Goal: Transaction & Acquisition: Purchase product/service

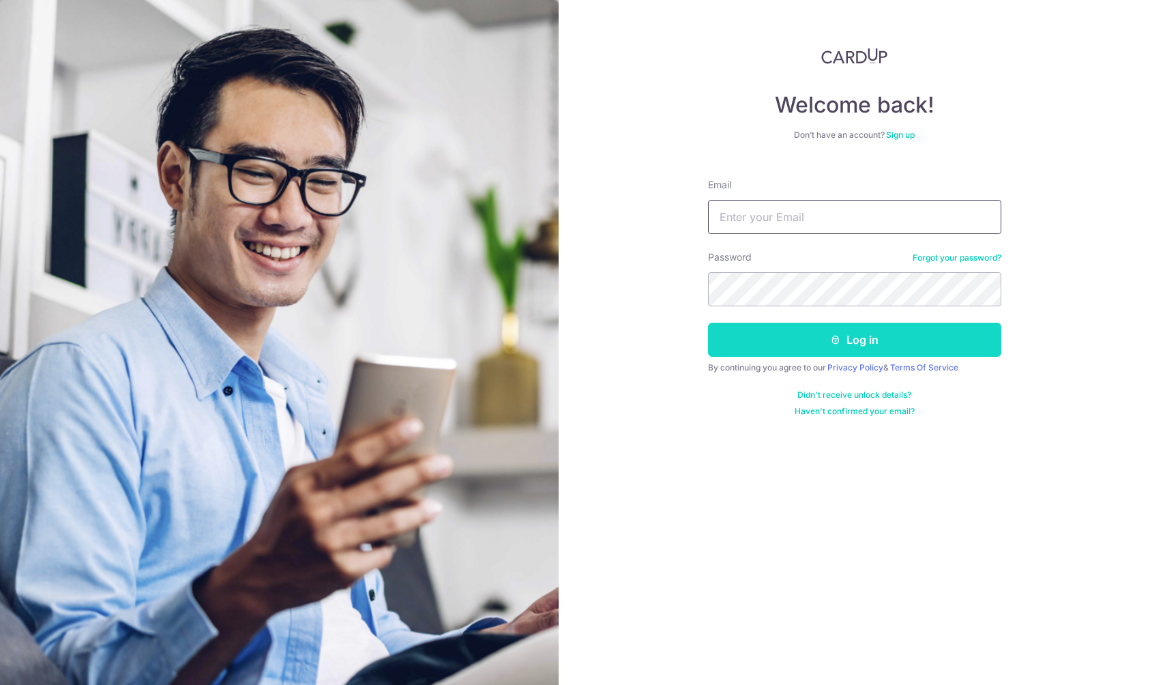
type input "[EMAIL_ADDRESS][DOMAIN_NAME]"
click at [773, 328] on button "Log in" at bounding box center [854, 340] width 293 height 34
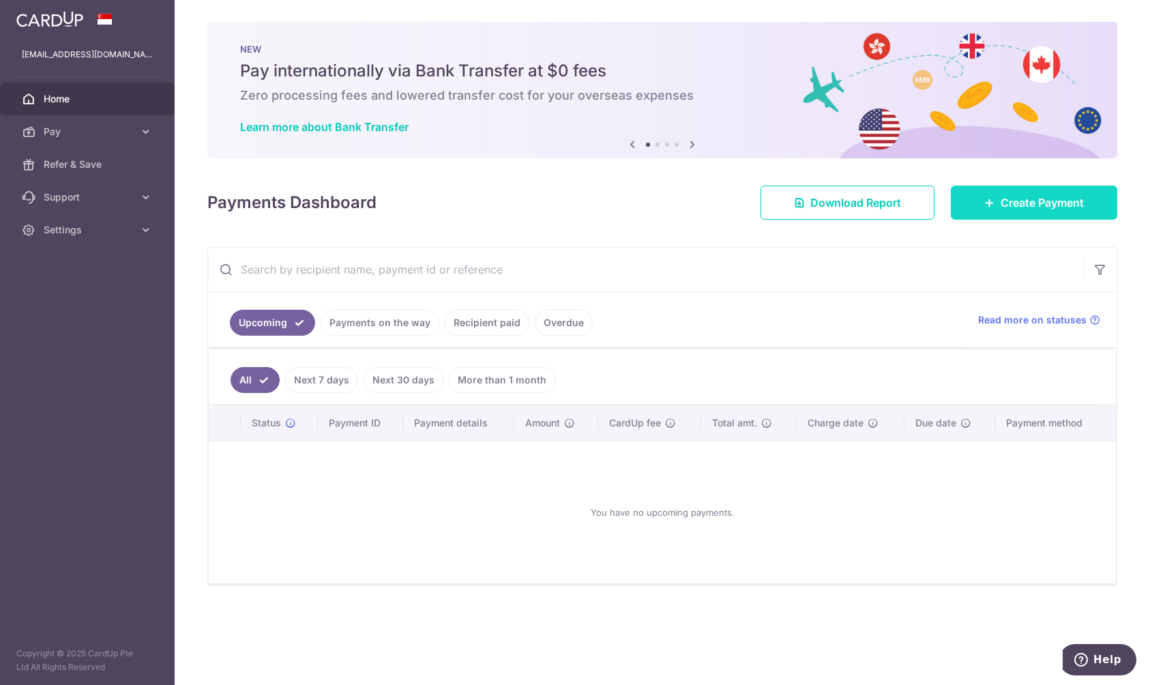
click at [1031, 205] on span "Create Payment" at bounding box center [1042, 202] width 83 height 16
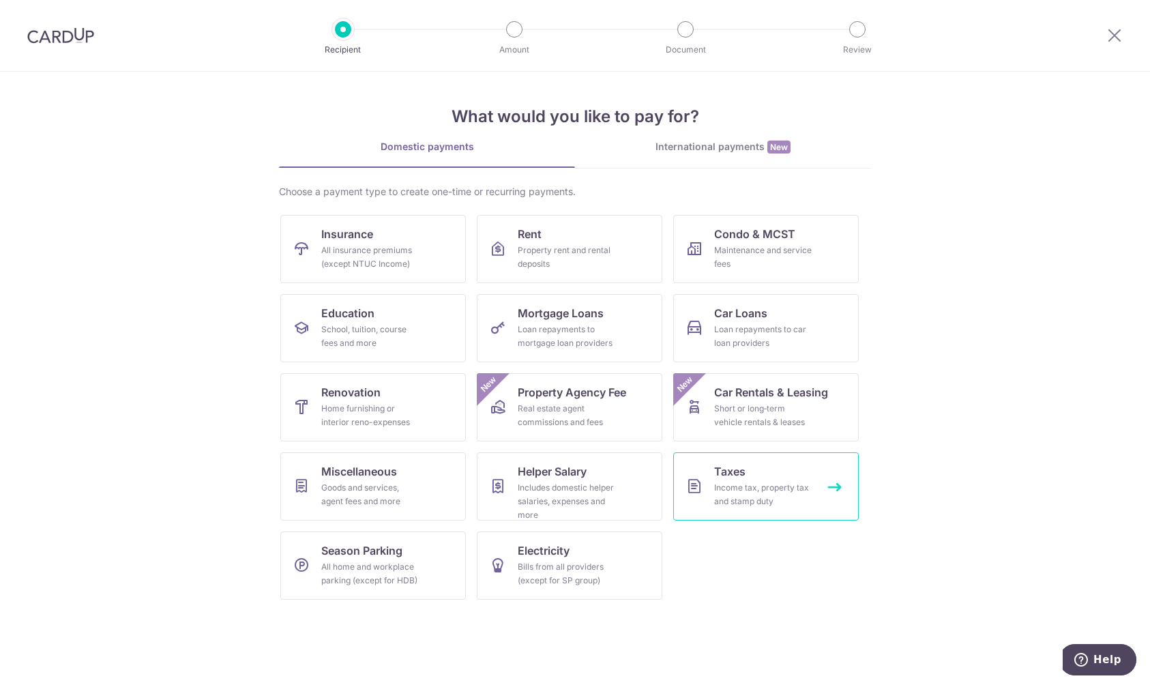
click at [816, 471] on link "Taxes Income tax, property tax and stamp duty" at bounding box center [766, 486] width 186 height 68
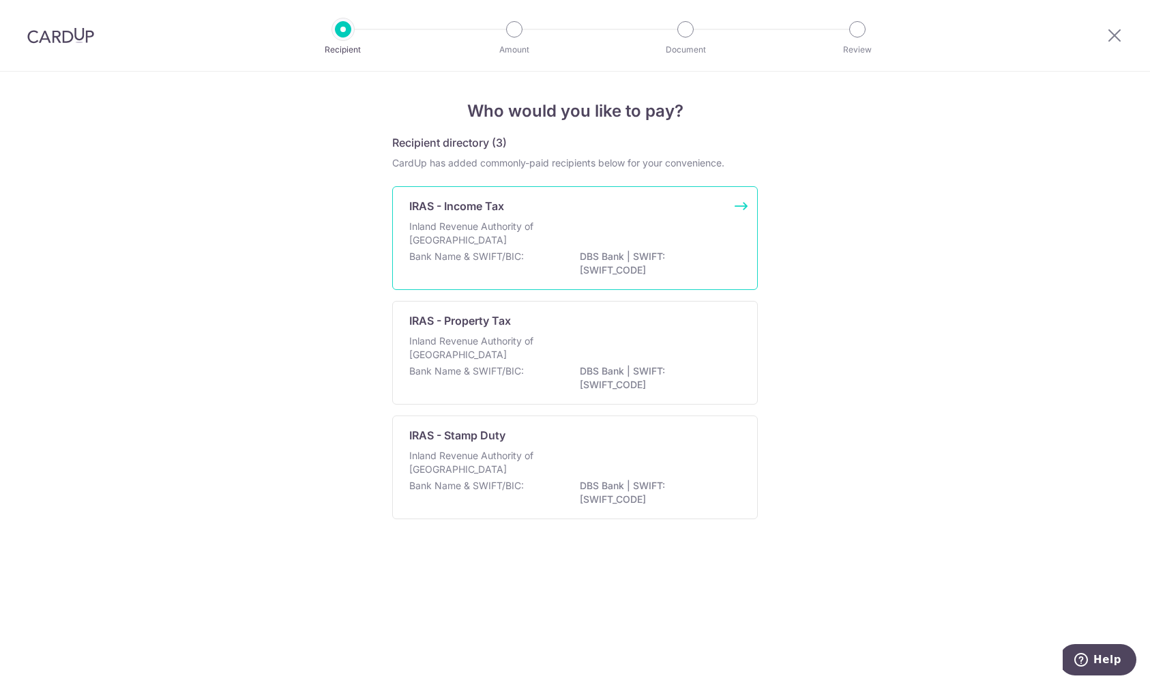
click at [664, 223] on div "Inland Revenue Authority of [GEOGRAPHIC_DATA]" at bounding box center [574, 235] width 331 height 30
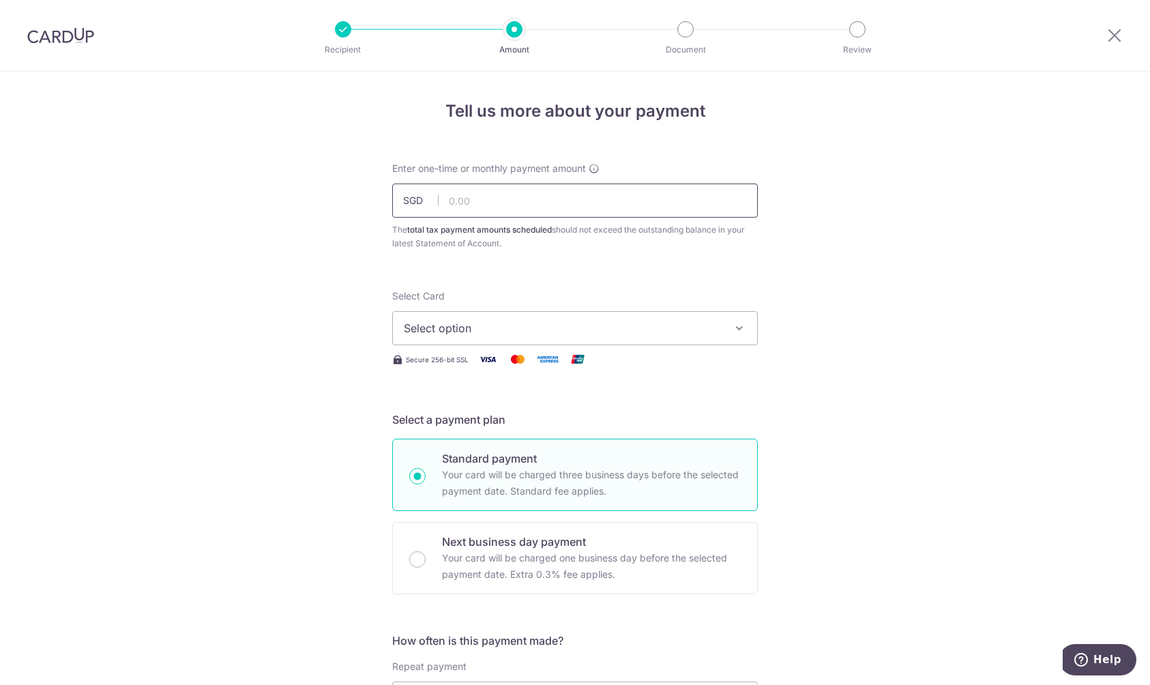
drag, startPoint x: 0, startPoint y: 0, endPoint x: 487, endPoint y: 192, distance: 523.4
click at [487, 192] on input "text" at bounding box center [575, 200] width 366 height 34
type input "660.00"
click at [678, 328] on span "Select option" at bounding box center [563, 328] width 318 height 16
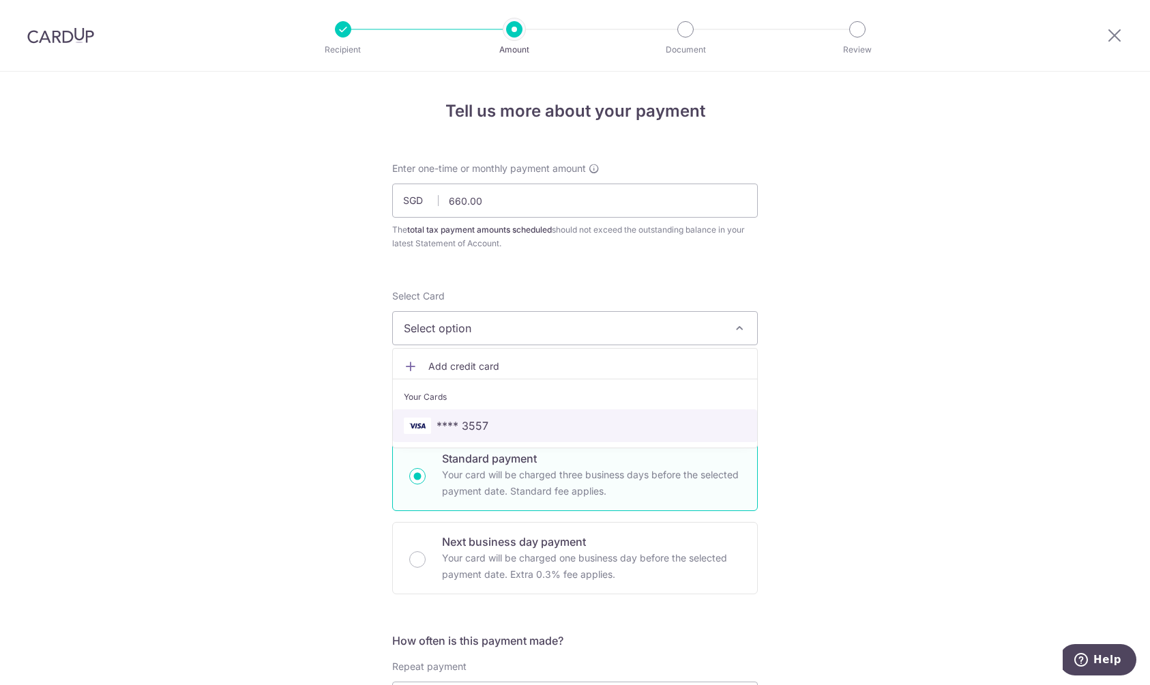
click at [505, 432] on span "**** 3557" at bounding box center [575, 425] width 342 height 16
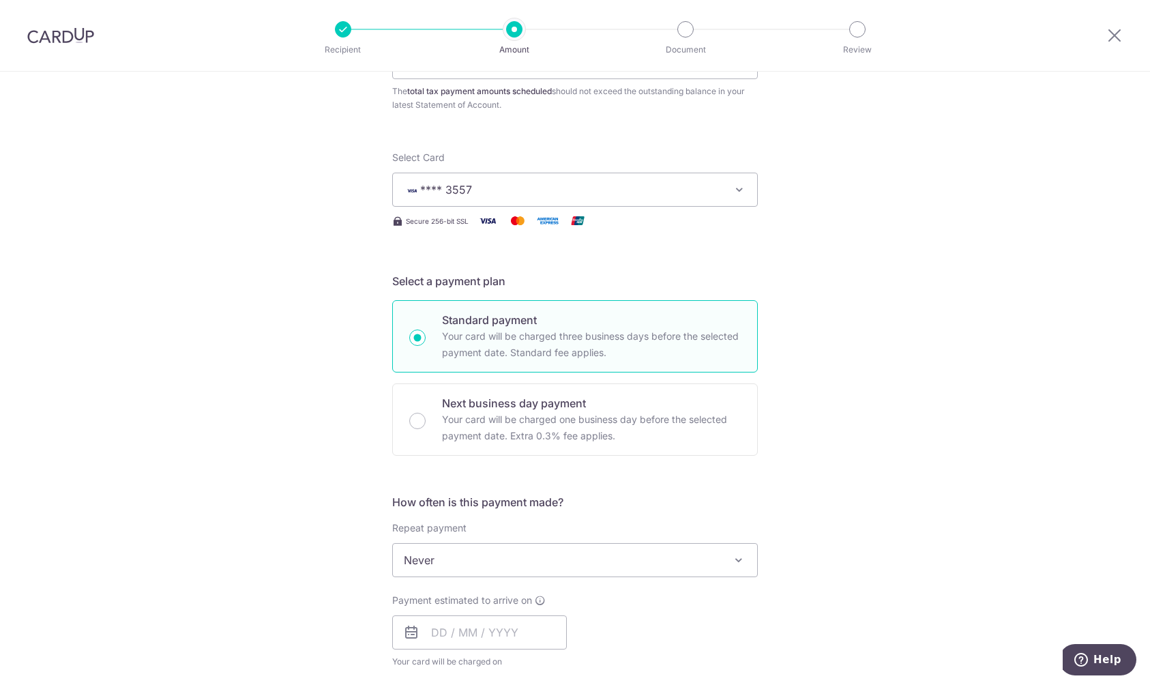
scroll to position [341, 0]
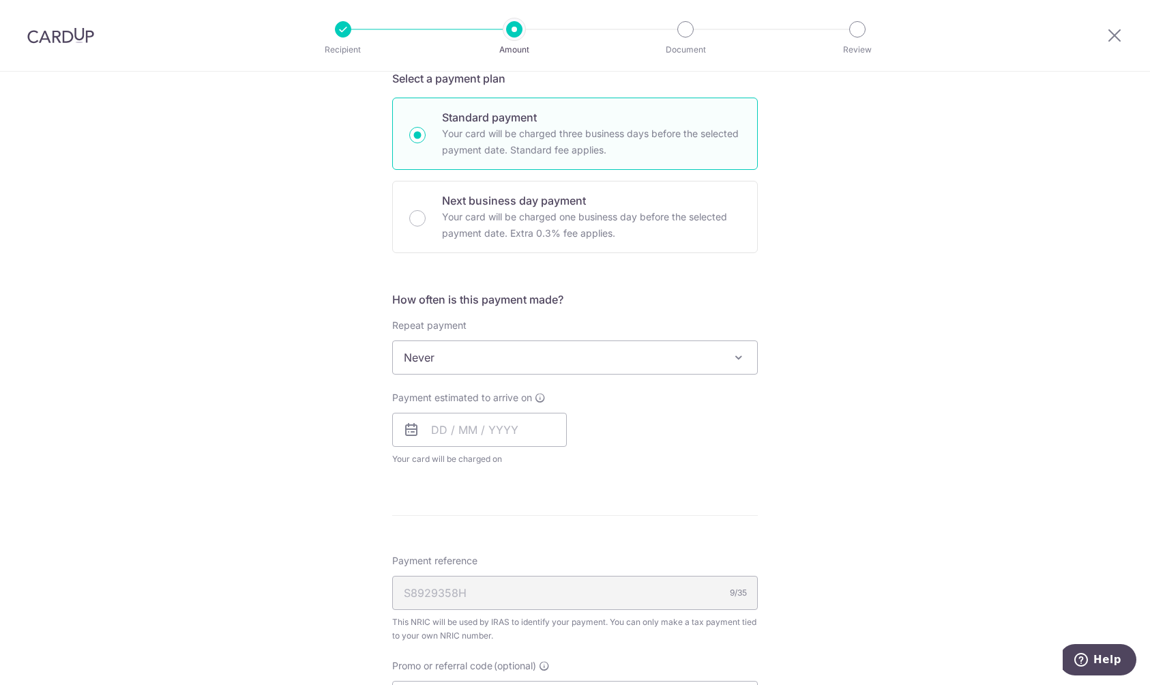
click at [584, 372] on span "Never" at bounding box center [575, 357] width 366 height 34
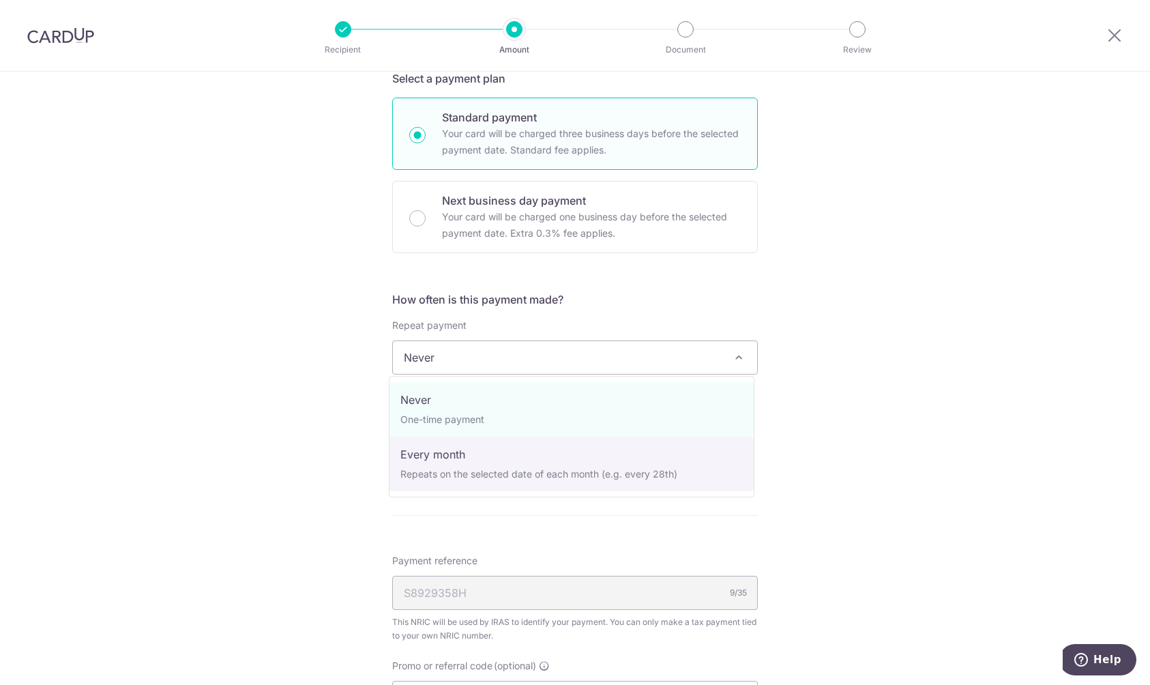
select select "3"
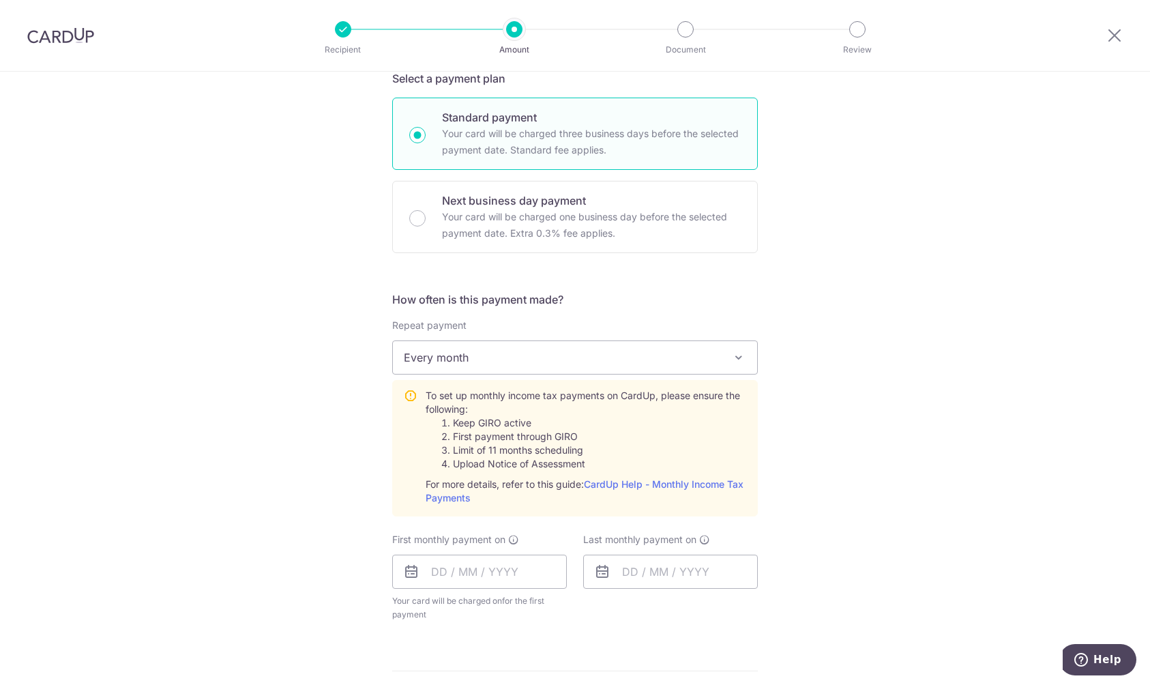
scroll to position [409, 0]
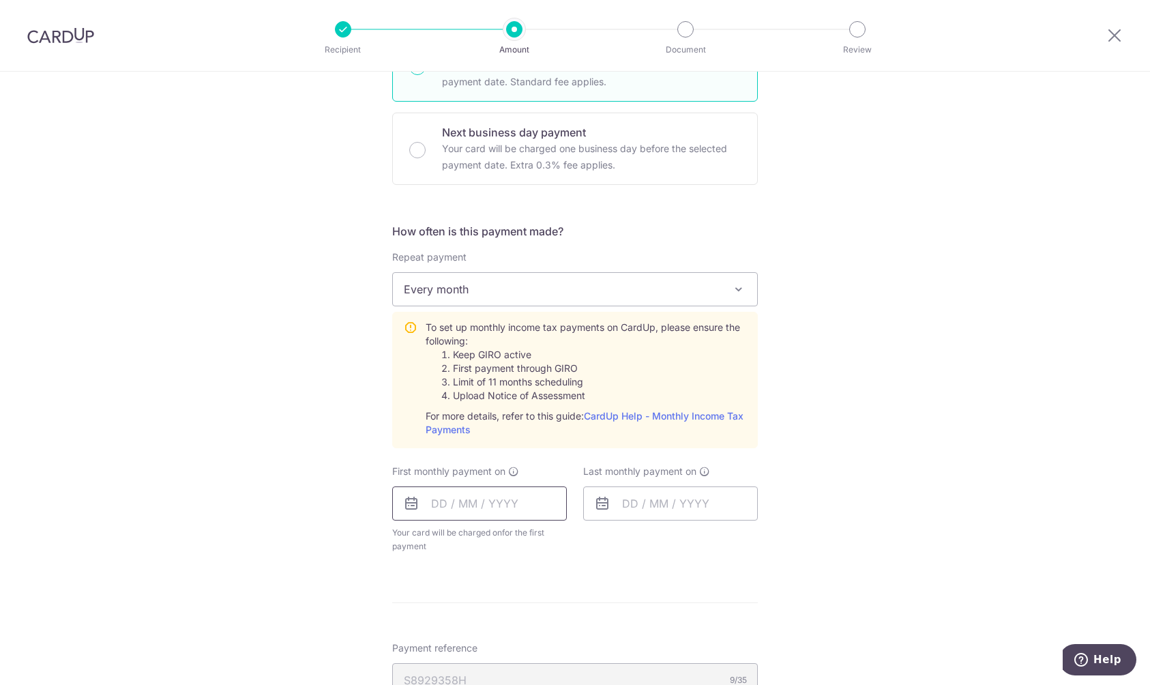
click at [529, 500] on input "text" at bounding box center [479, 503] width 175 height 34
click at [924, 345] on div "Tell us more about your payment Enter one-time or monthly payment amount SGD 66…" at bounding box center [575, 373] width 1150 height 1422
click at [523, 512] on input "text" at bounding box center [479, 503] width 175 height 34
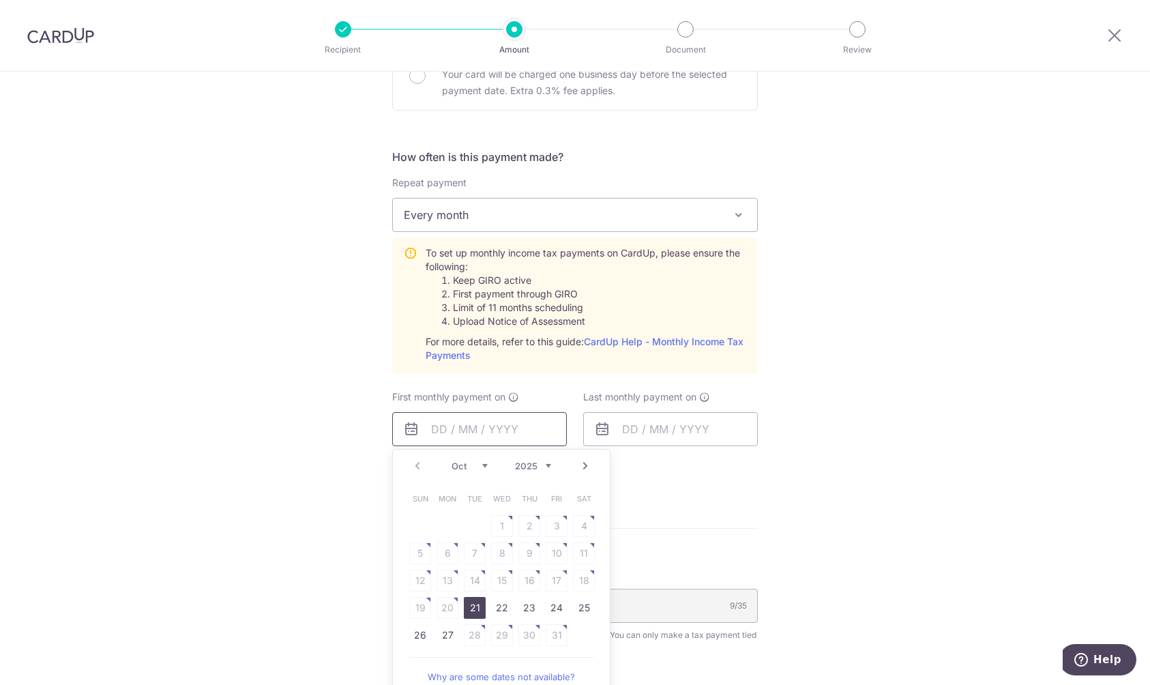
scroll to position [546, 0]
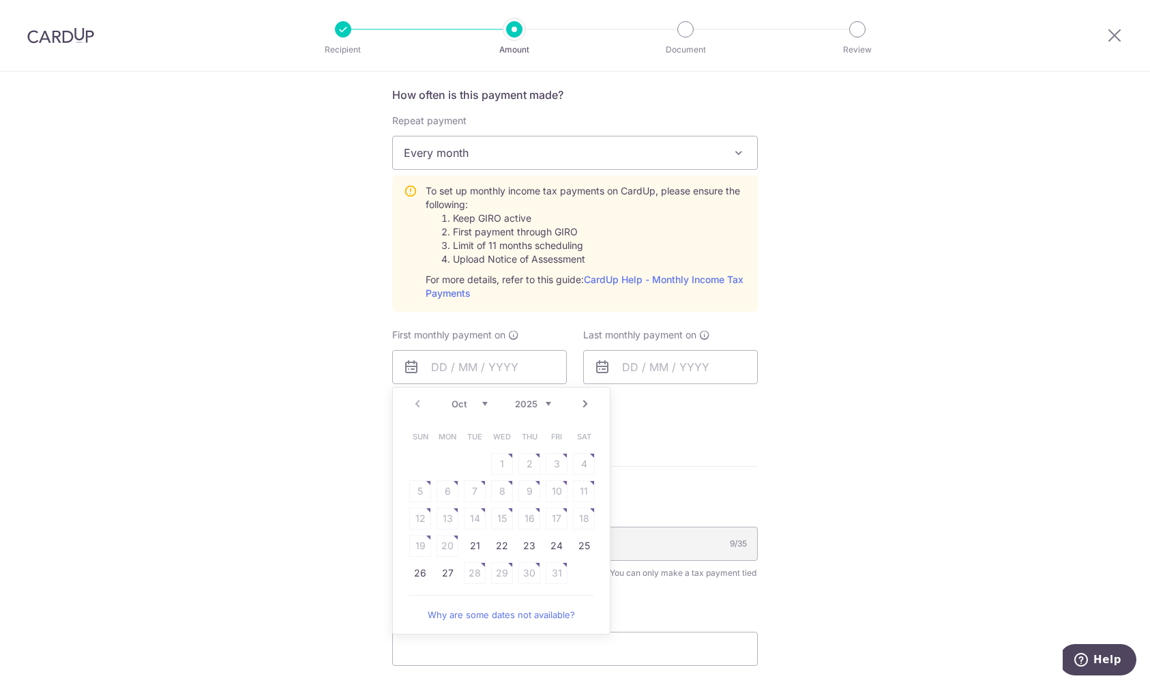
click at [582, 402] on link "Next" at bounding box center [585, 404] width 16 height 16
click at [528, 490] on table "Sun Mon Tue Wed Thu Fri Sat 1 2 3 4 5 6 7 8 9 10 11 12 13 14 15 16 17 18 19 20 …" at bounding box center [502, 518] width 191 height 191
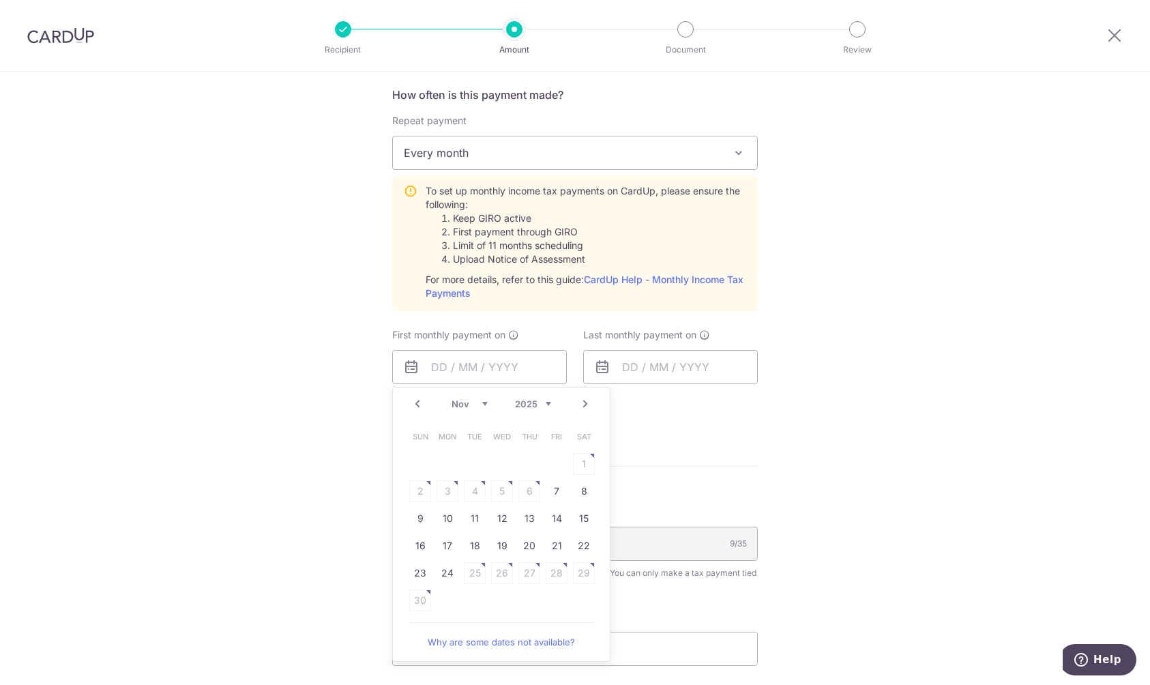
click at [415, 404] on link "Prev" at bounding box center [417, 404] width 16 height 16
click at [477, 620] on link "Why are some dates not available?" at bounding box center [501, 614] width 184 height 27
click at [588, 403] on link "Next" at bounding box center [585, 404] width 16 height 16
click at [583, 402] on link "Next" at bounding box center [585, 404] width 16 height 16
click at [413, 404] on link "Prev" at bounding box center [417, 404] width 16 height 16
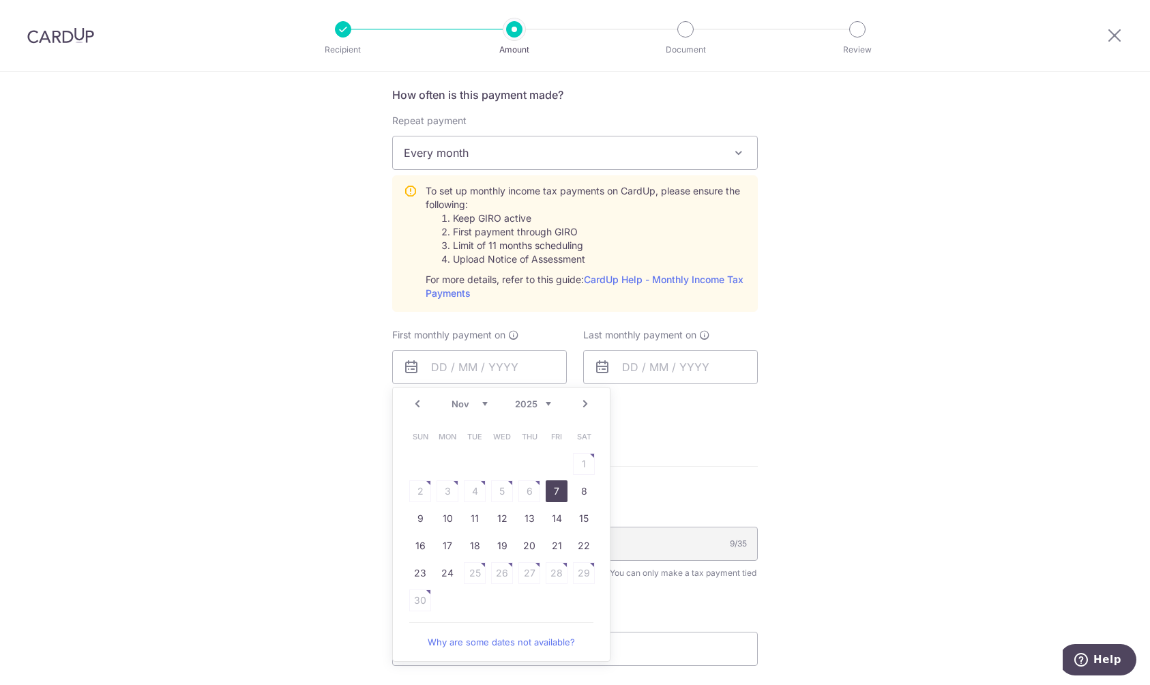
click at [554, 489] on link "7" at bounding box center [557, 491] width 22 height 22
type input "07/11/2025"
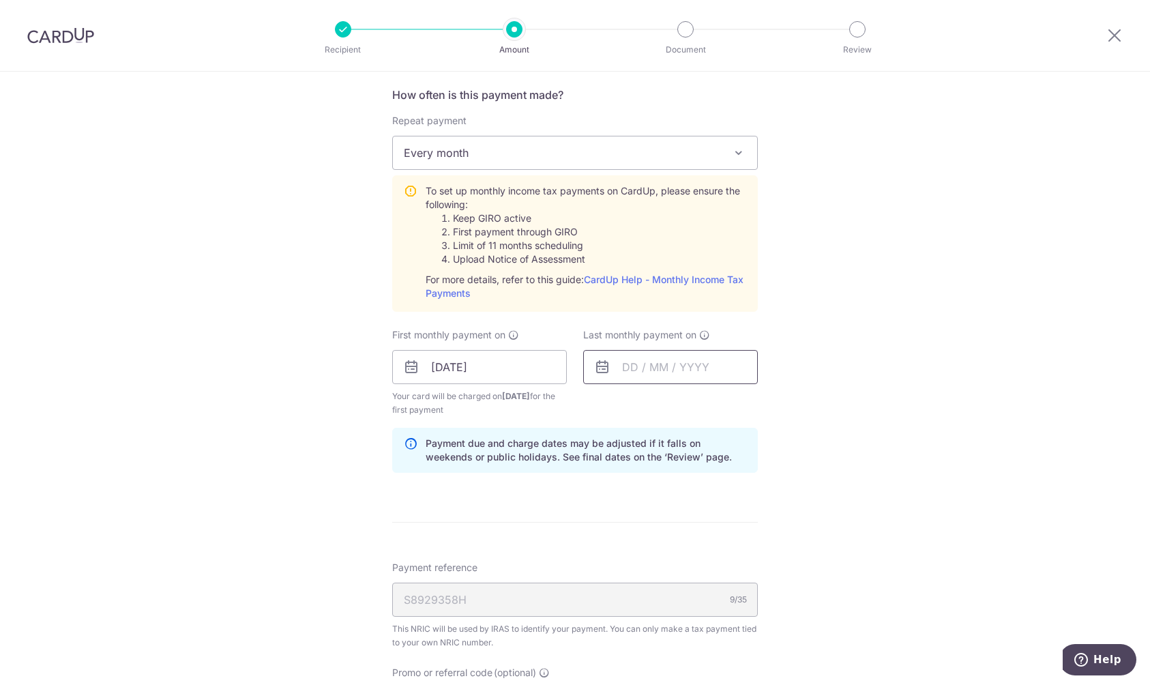
click at [639, 366] on input "text" at bounding box center [670, 367] width 175 height 34
click at [771, 400] on link "Next" at bounding box center [776, 404] width 16 height 16
click at [725, 400] on select "2025 2026" at bounding box center [724, 403] width 36 height 11
click at [604, 405] on link "Prev" at bounding box center [608, 404] width 16 height 16
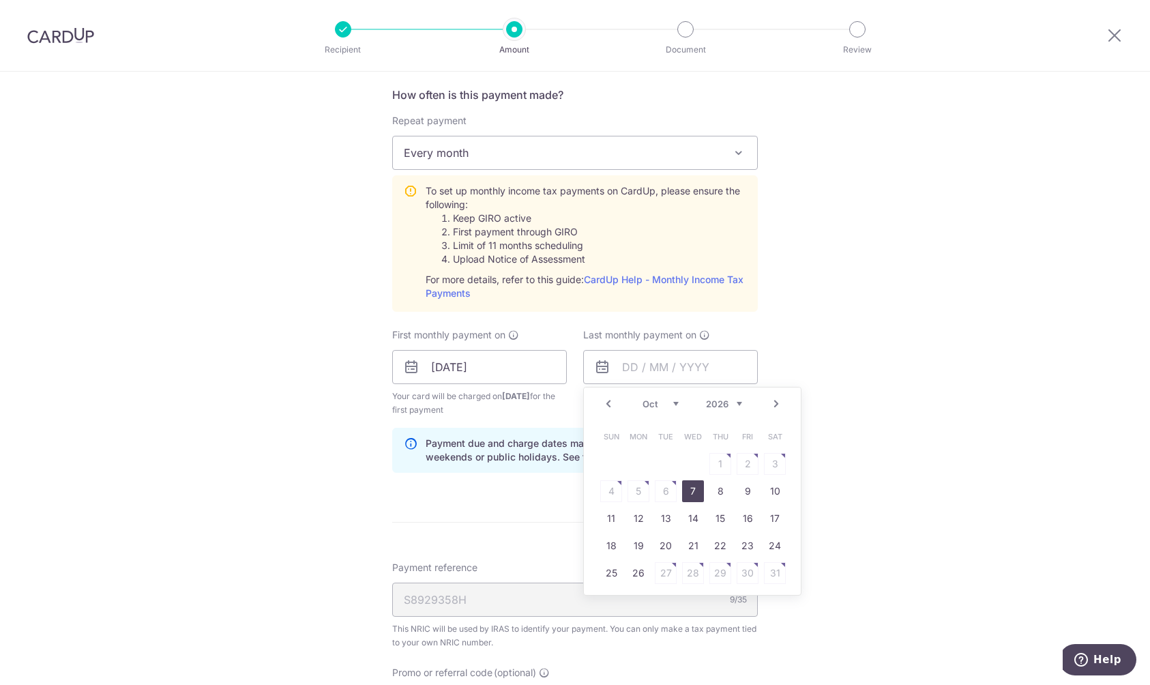
click at [696, 493] on link "7" at bounding box center [693, 491] width 22 height 22
type input "07/10/2026"
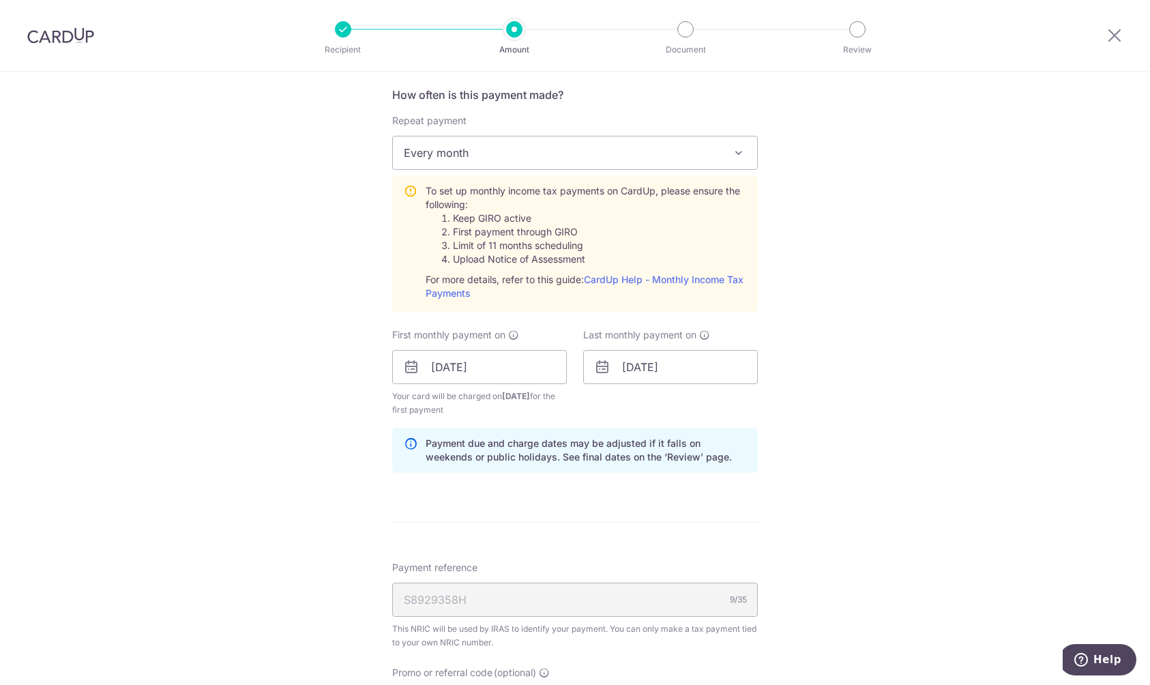
click at [850, 462] on div "Tell us more about your payment Enter one-time or monthly payment amount SGD 66…" at bounding box center [575, 265] width 1150 height 1478
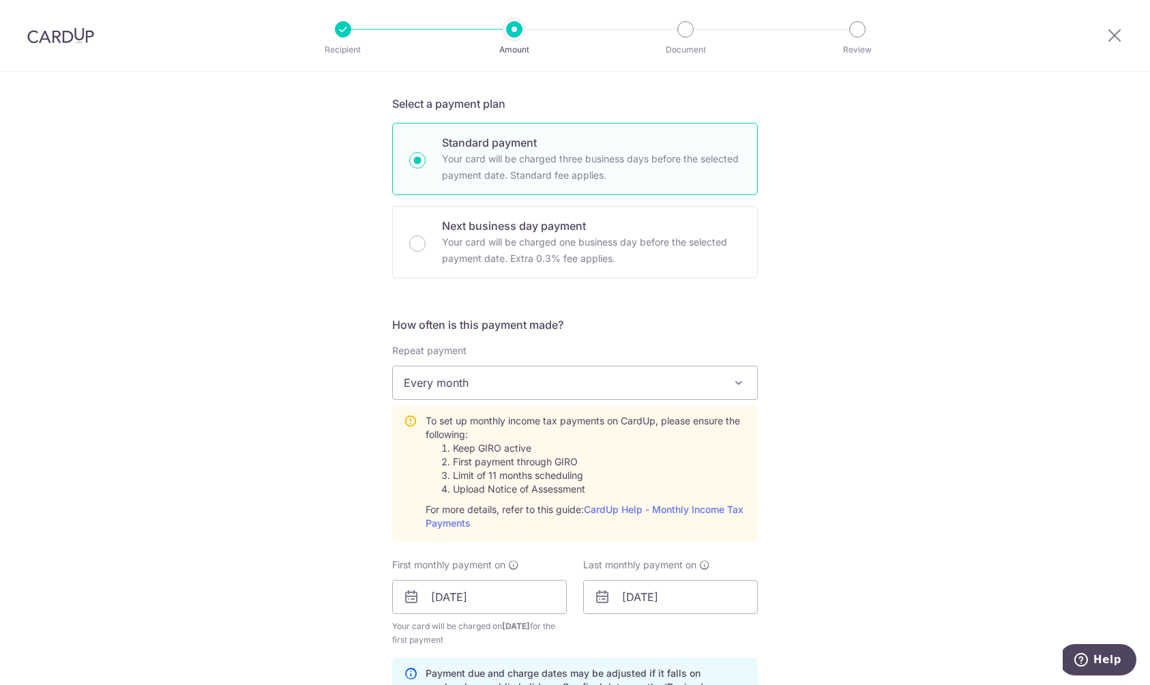
scroll to position [43, 0]
